Goal: Task Accomplishment & Management: Manage account settings

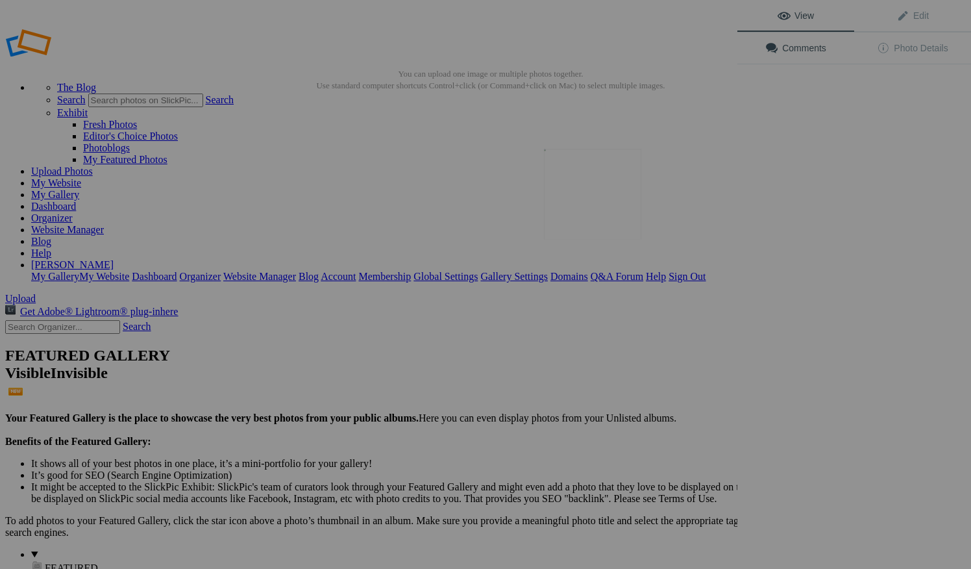
click at [611, 196] on img at bounding box center [592, 194] width 97 height 90
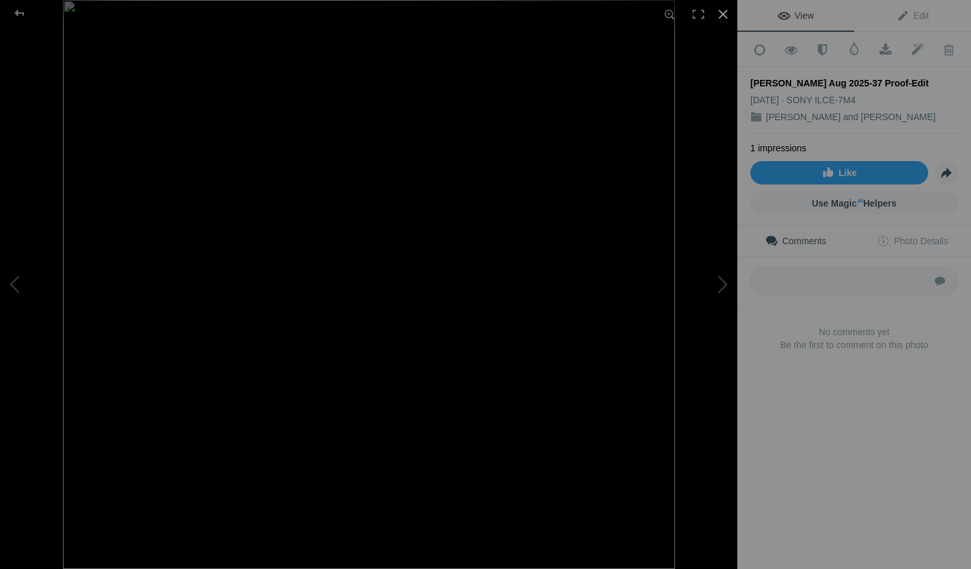
click at [725, 14] on div at bounding box center [723, 14] width 29 height 29
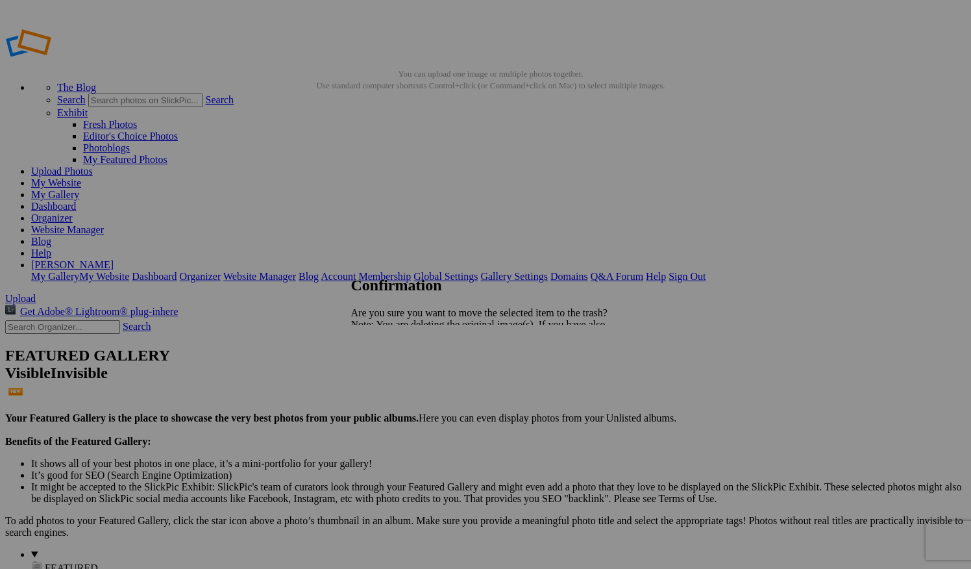
click at [395, 369] on span "Yes" at bounding box center [387, 369] width 15 height 11
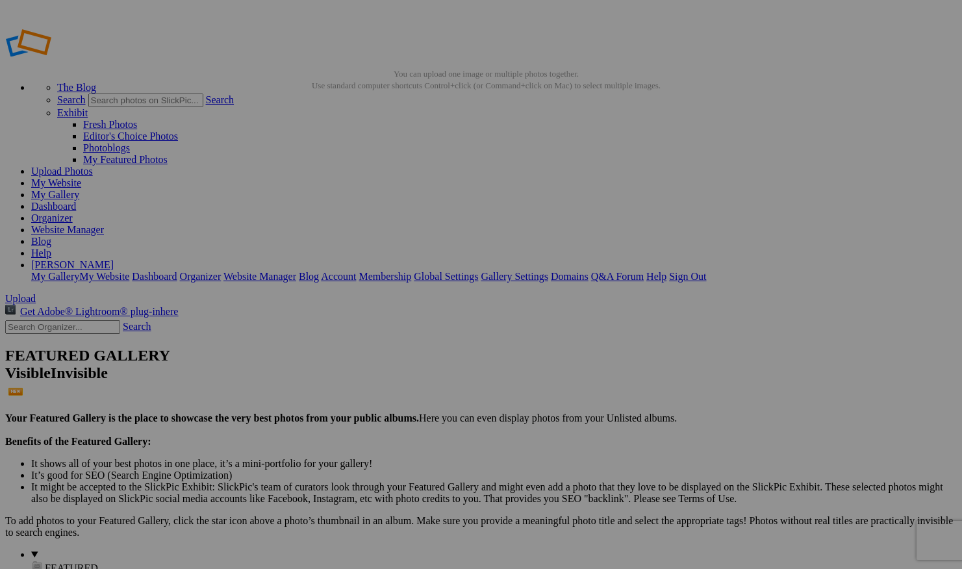
drag, startPoint x: 362, startPoint y: 194, endPoint x: 210, endPoint y: 317, distance: 195.8
